Goal: Navigation & Orientation: Find specific page/section

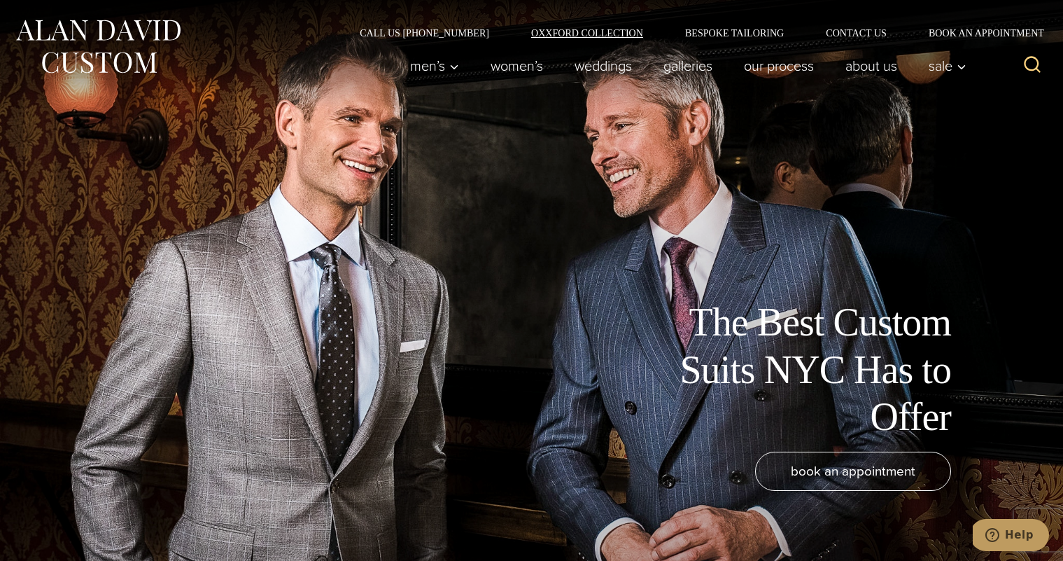
click at [547, 32] on link "Oxxford Collection" at bounding box center [587, 33] width 154 height 10
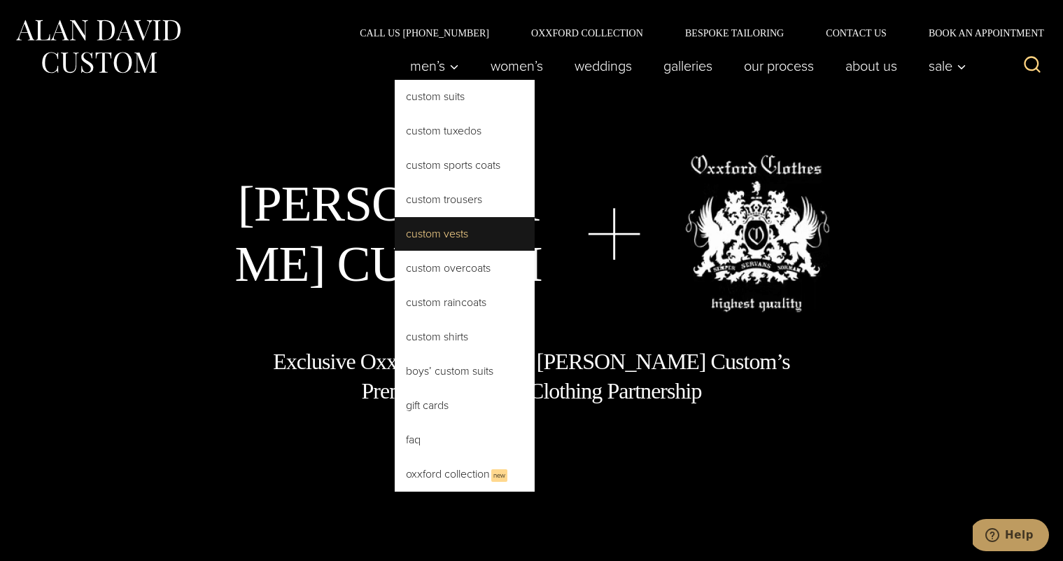
click at [428, 229] on link "Custom Vests" at bounding box center [465, 234] width 140 height 34
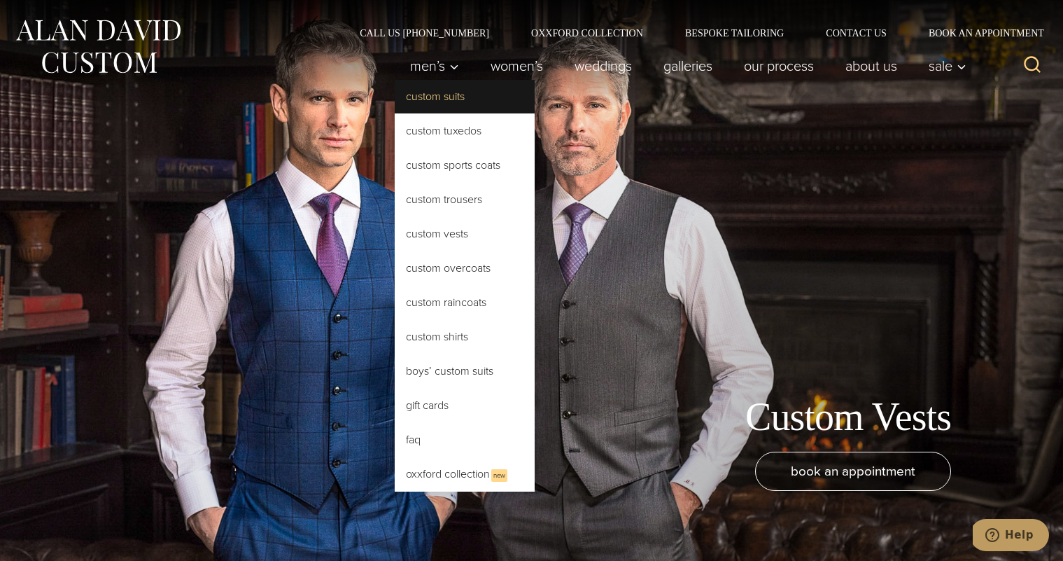
click at [460, 102] on link "Custom Suits" at bounding box center [465, 97] width 140 height 34
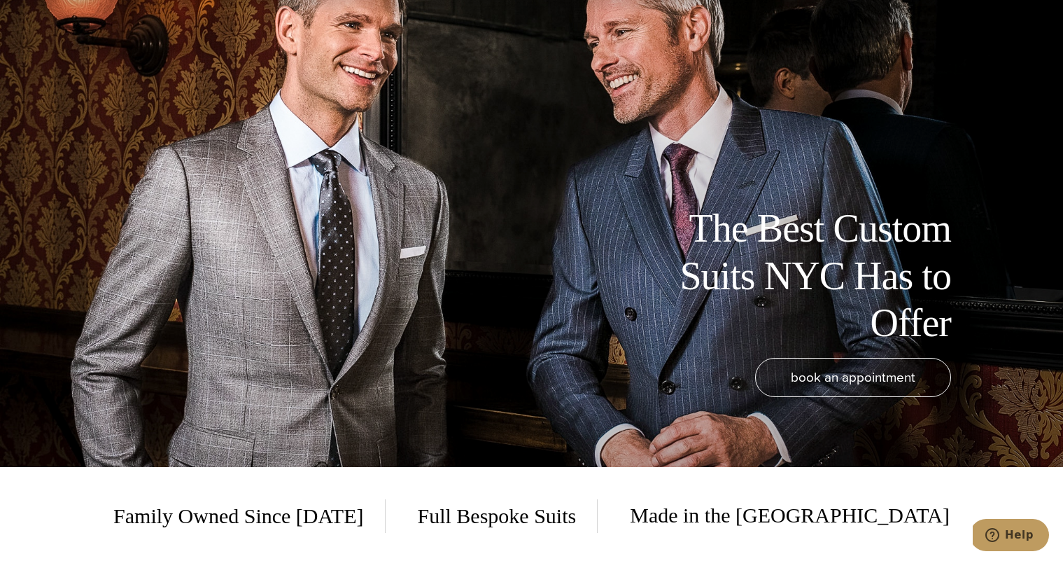
scroll to position [2, 0]
